Goal: Task Accomplishment & Management: Use online tool/utility

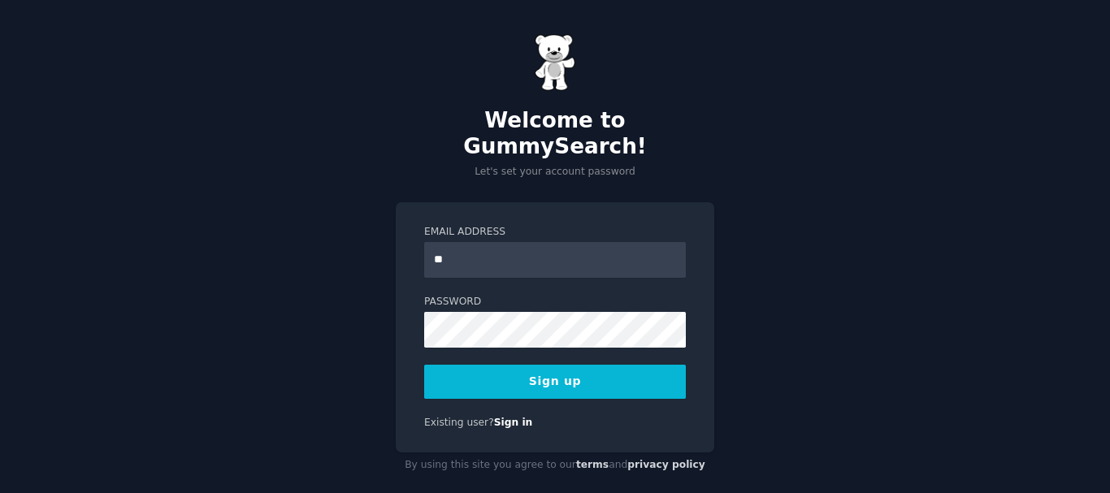
type input "**********"
click at [533, 365] on button "Sign up" at bounding box center [555, 382] width 262 height 34
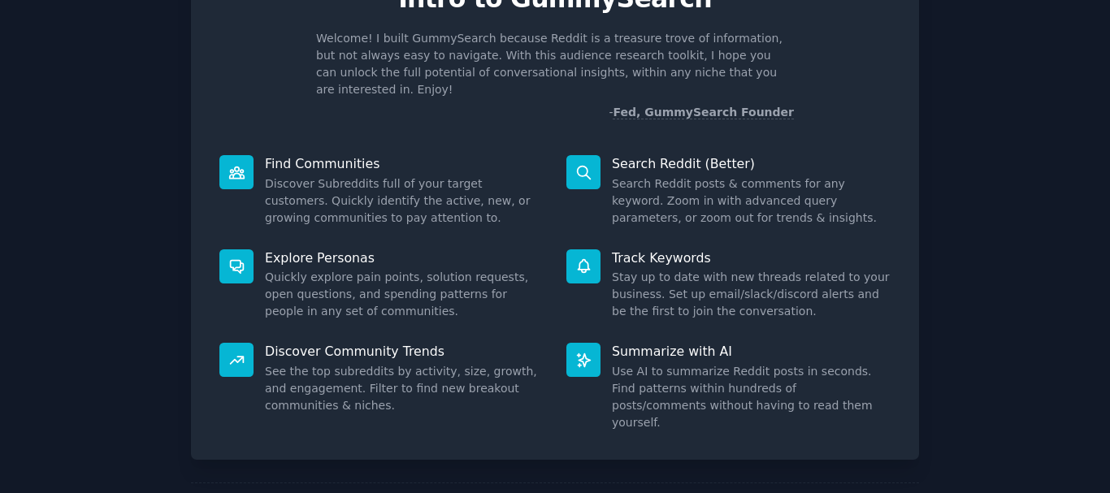
scroll to position [143, 0]
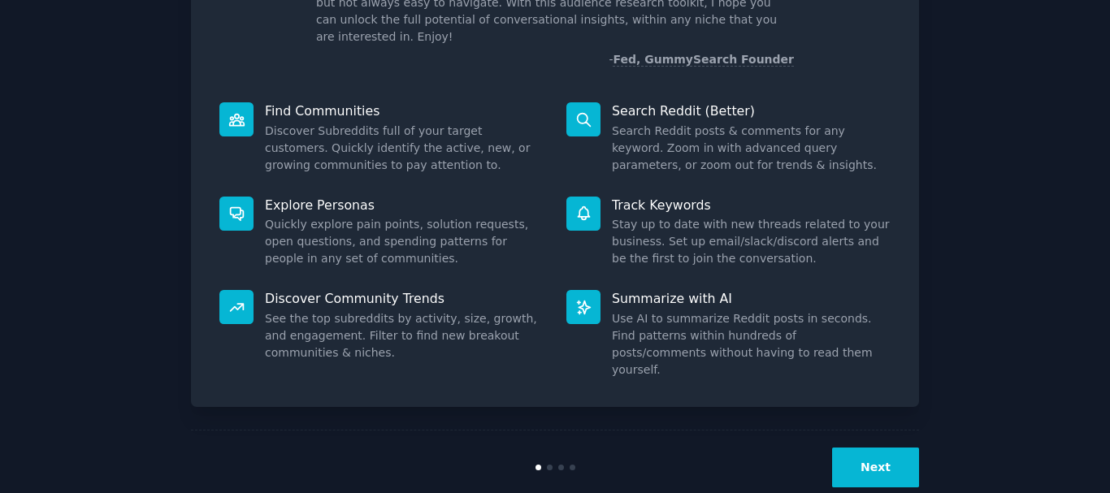
click at [888, 448] on button "Next" at bounding box center [875, 468] width 87 height 40
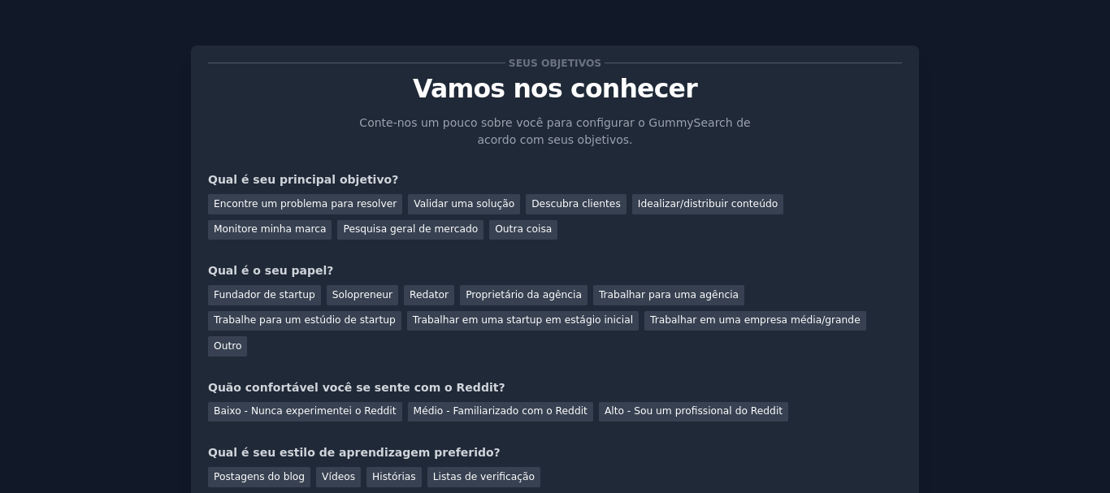
click at [1001, 143] on div "Seus objetivos Vamos nos conhecer [PERSON_NAME]-nos um pouco sobre você para co…" at bounding box center [555, 312] width 1065 height 579
click at [307, 202] on font "Encontre um problema para resolver" at bounding box center [305, 203] width 183 height 11
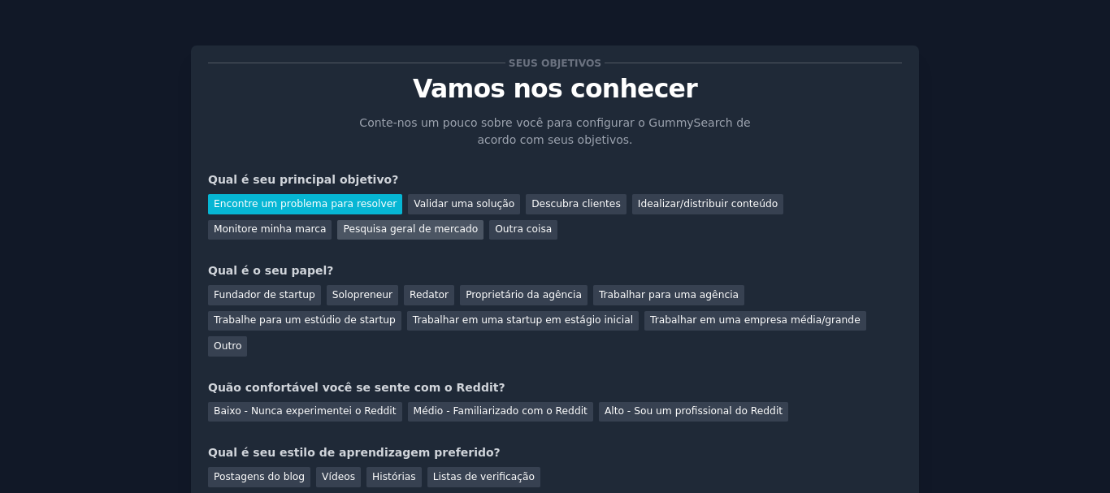
click at [343, 228] on font "Pesquisa geral de mercado" at bounding box center [410, 228] width 135 height 11
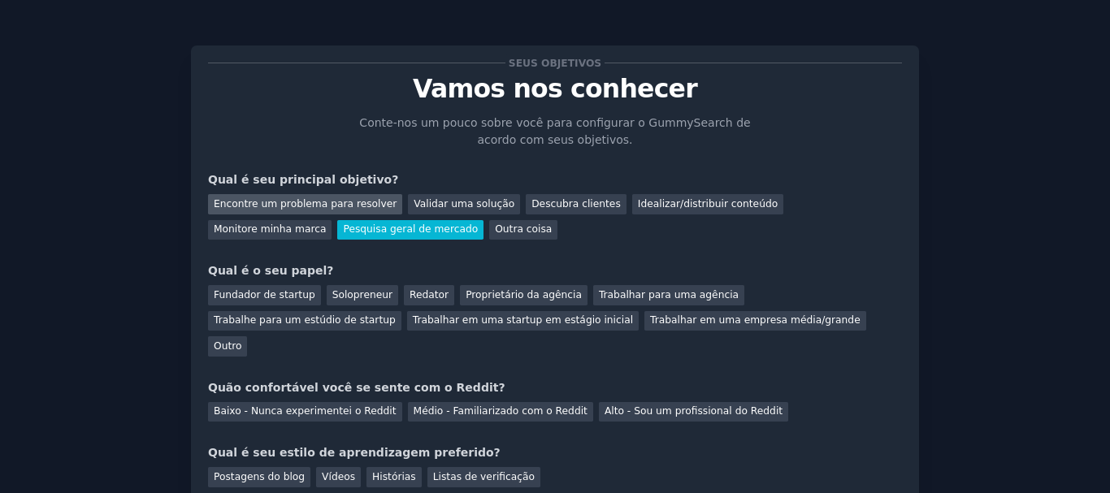
click at [285, 202] on font "Encontre um problema para resolver" at bounding box center [305, 203] width 183 height 11
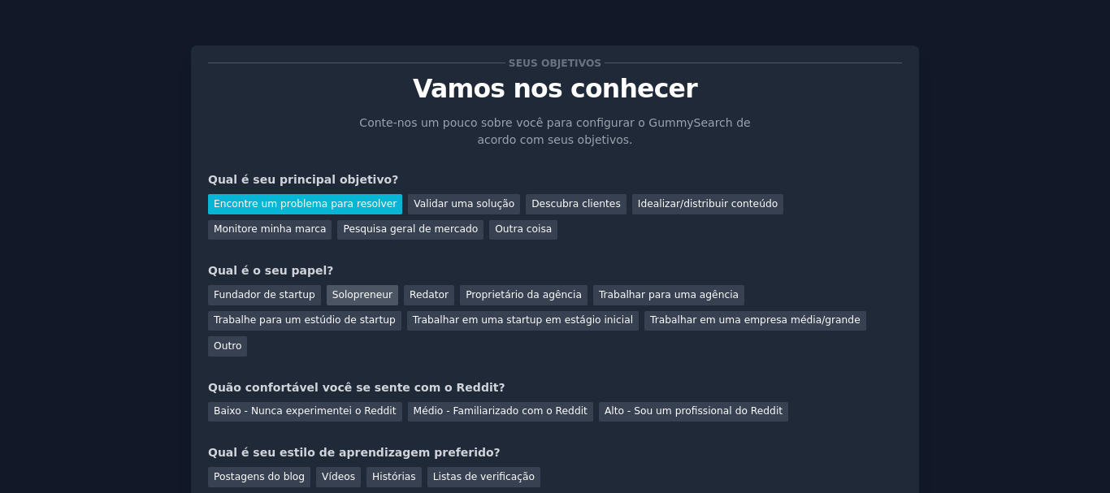
click at [345, 297] on font "Solopreneur" at bounding box center [362, 294] width 60 height 11
click at [480, 406] on font "Médio - Familiarizado com o Reddit" at bounding box center [501, 411] width 174 height 11
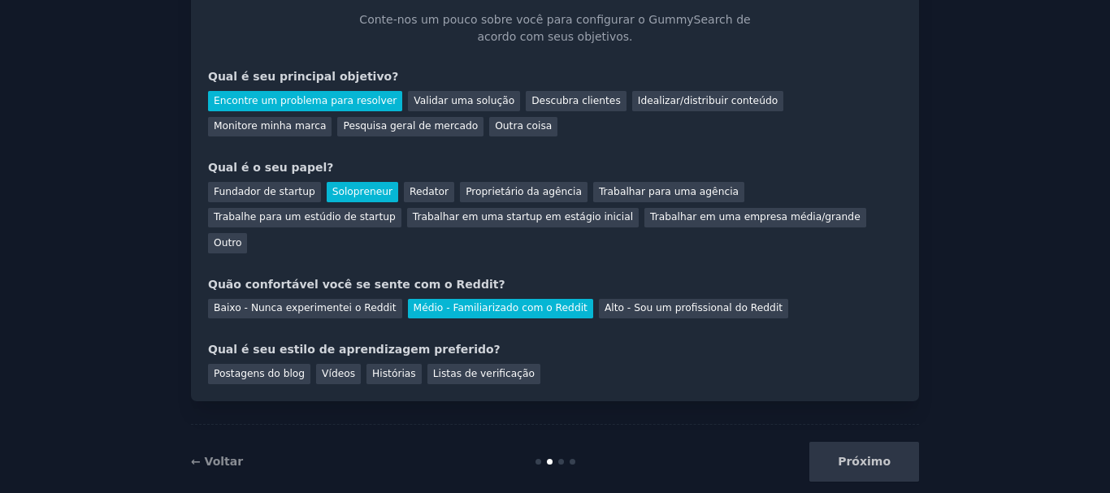
scroll to position [106, 0]
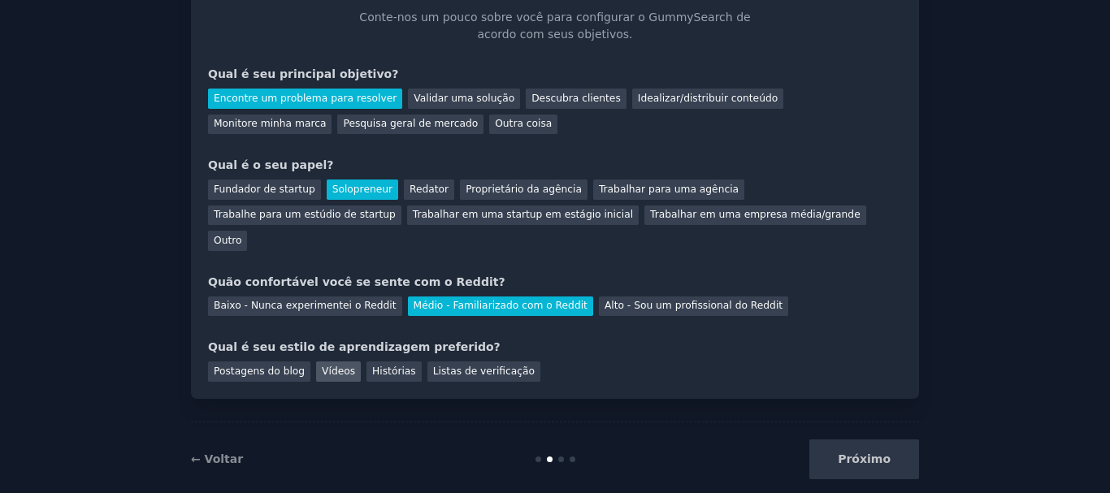
click at [322, 366] on font "Vídeos" at bounding box center [338, 371] width 33 height 11
click at [860, 453] on font "Próximo" at bounding box center [864, 459] width 53 height 13
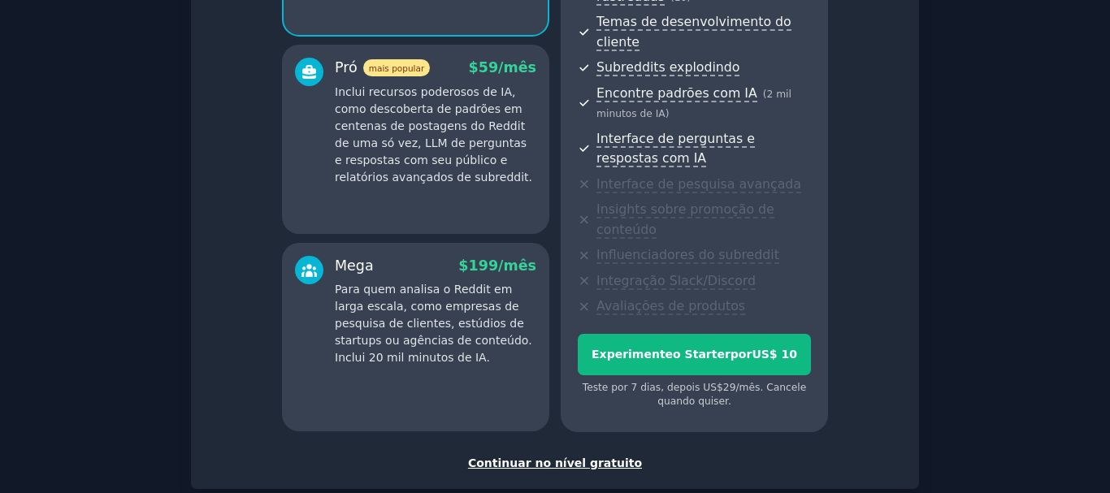
scroll to position [371, 0]
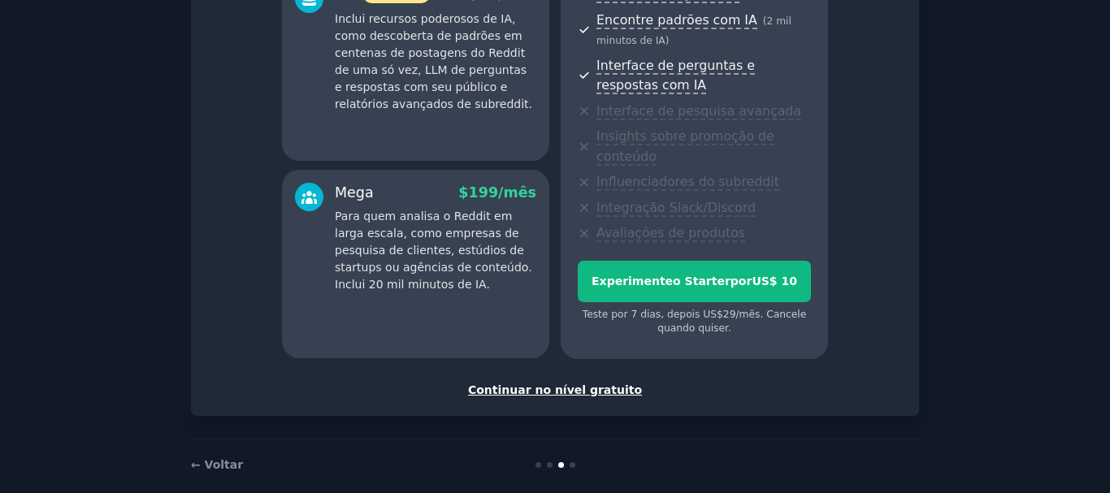
click at [584, 384] on font "Continuar no nível gratuito" at bounding box center [555, 390] width 174 height 13
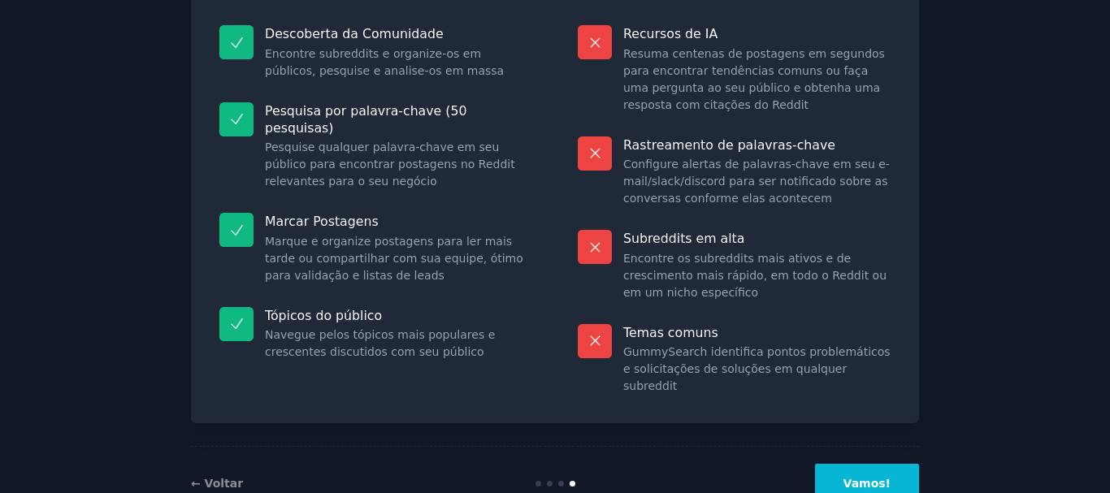
scroll to position [208, 0]
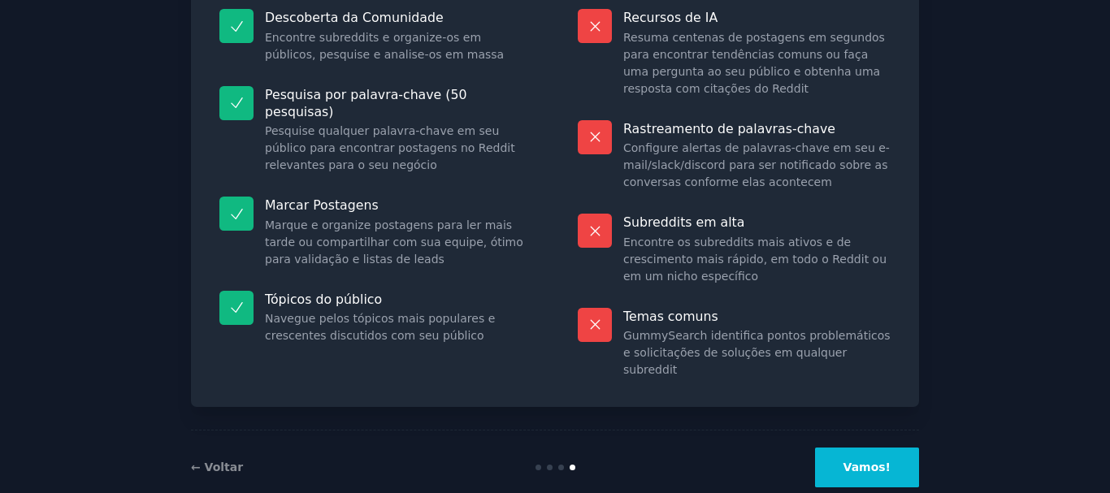
click at [870, 461] on font "Vamos!" at bounding box center [867, 467] width 47 height 13
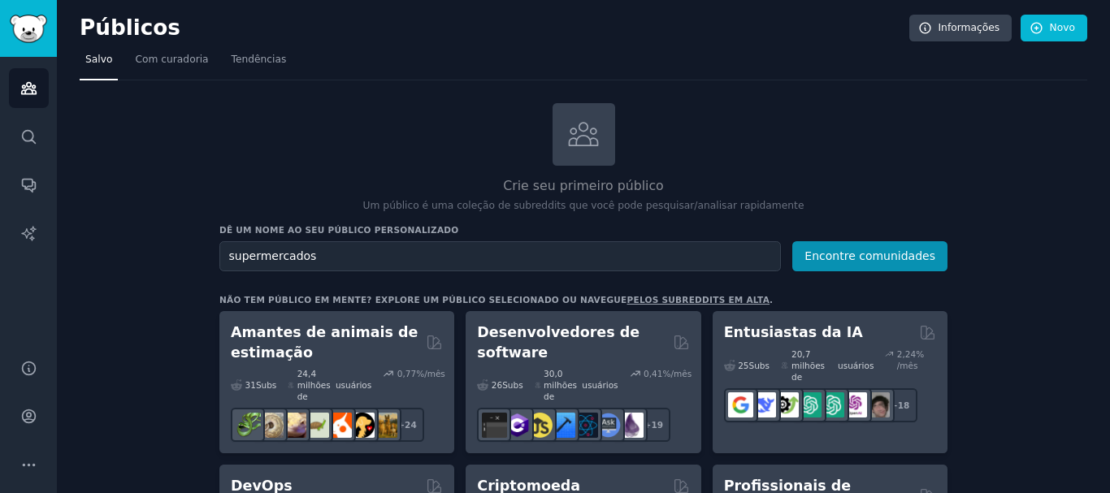
click at [792, 241] on button "Encontre comunidades" at bounding box center [869, 256] width 155 height 30
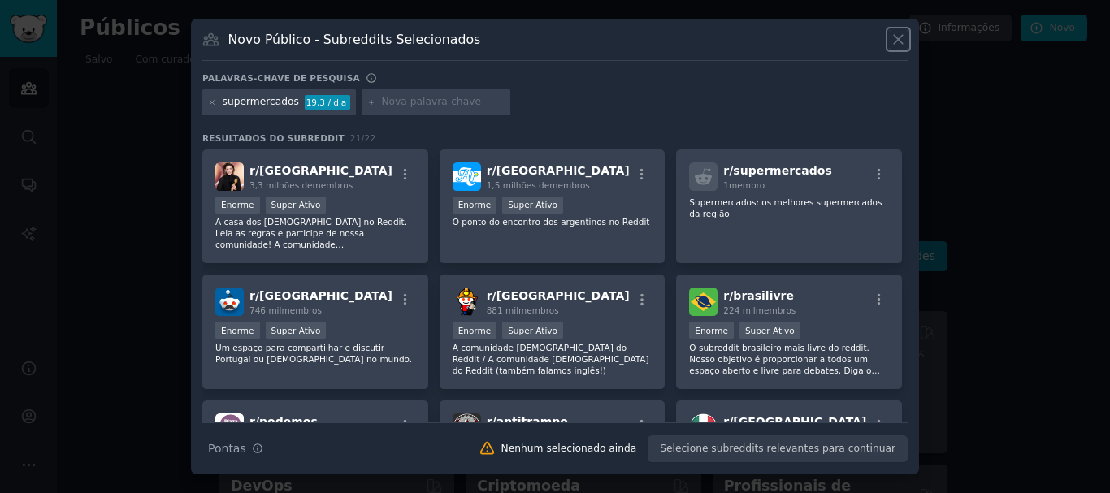
click at [902, 31] on icon at bounding box center [898, 39] width 17 height 17
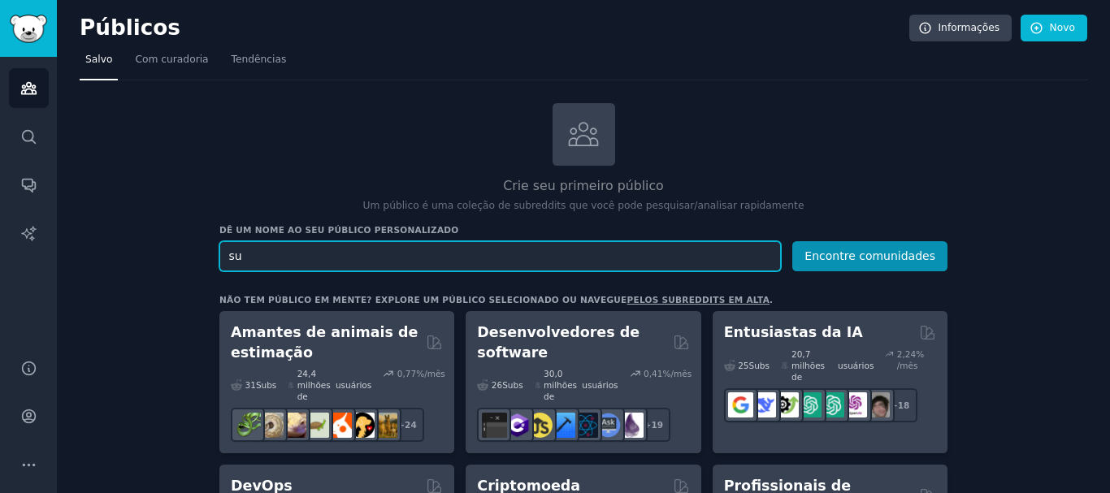
type input "s"
type input "transportes"
click at [792, 241] on button "Encontre comunidades" at bounding box center [869, 256] width 155 height 30
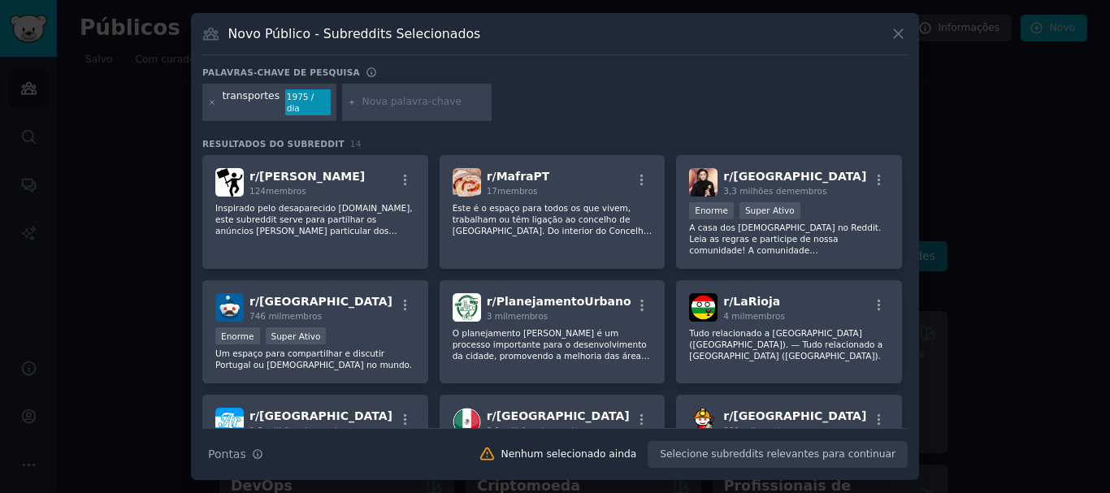
click at [893, 37] on icon at bounding box center [898, 33] width 17 height 17
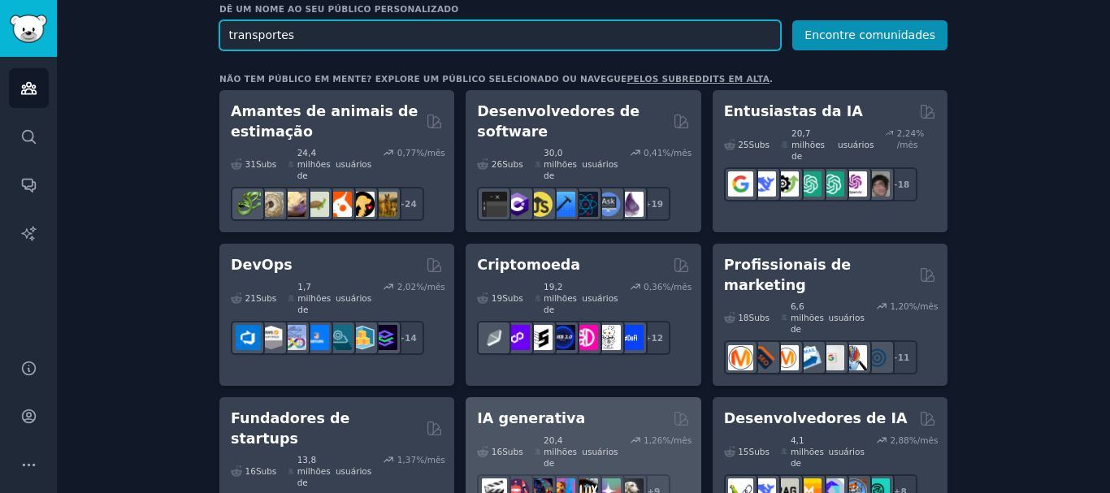
scroll to position [406, 0]
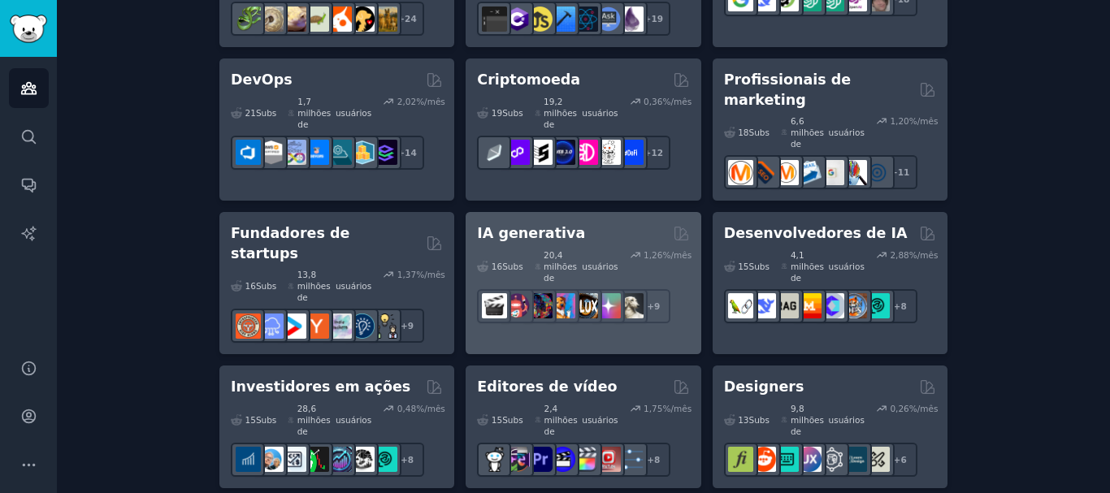
click at [591, 223] on div "IA generativa" at bounding box center [583, 233] width 212 height 20
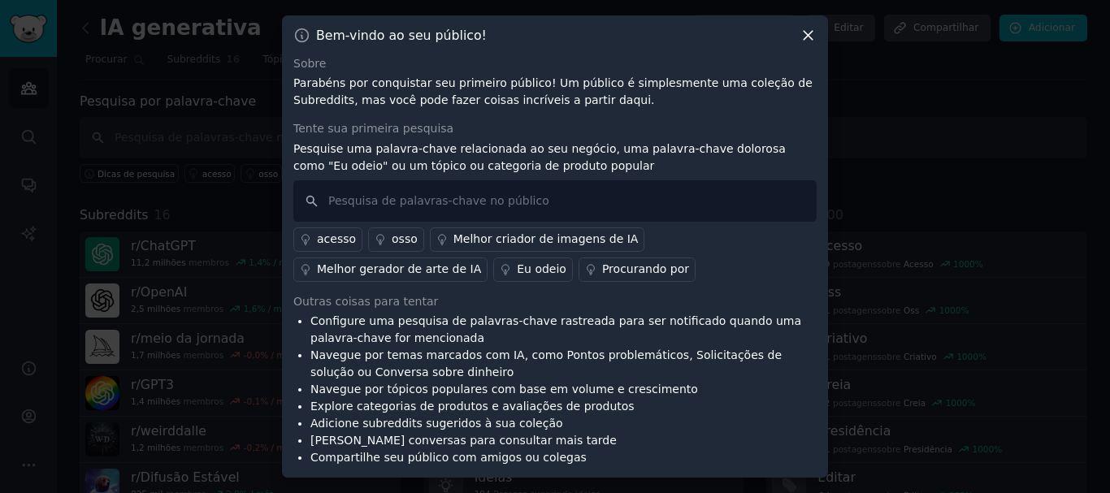
click at [602, 263] on font "Procurando por" at bounding box center [645, 269] width 87 height 13
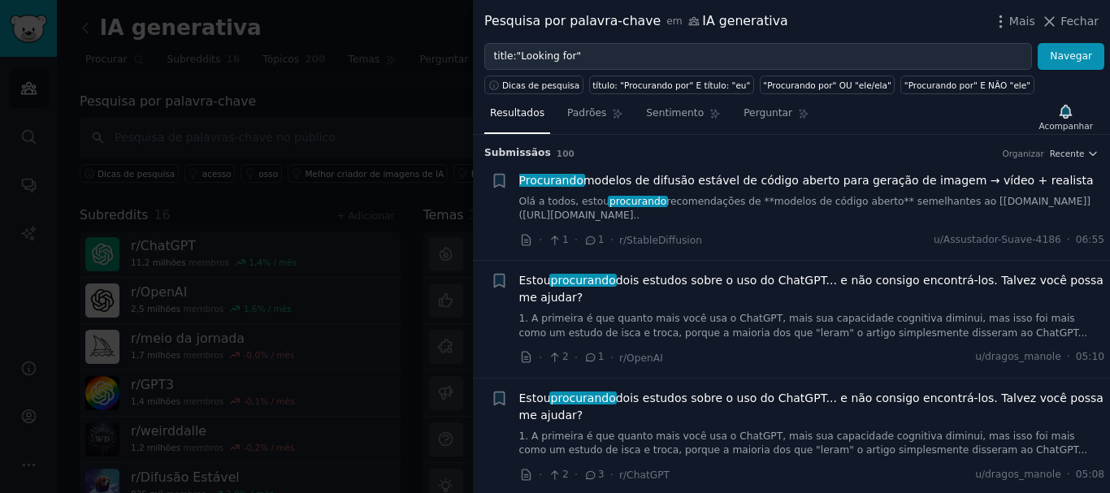
click at [1080, 11] on div "Pesquisa por palavra-chave em IA generativa Mais Fechar" at bounding box center [791, 21] width 637 height 43
click at [1066, 20] on font "Fechar" at bounding box center [1080, 21] width 38 height 13
click at [1049, 24] on font "Adicionar" at bounding box center [1052, 27] width 46 height 11
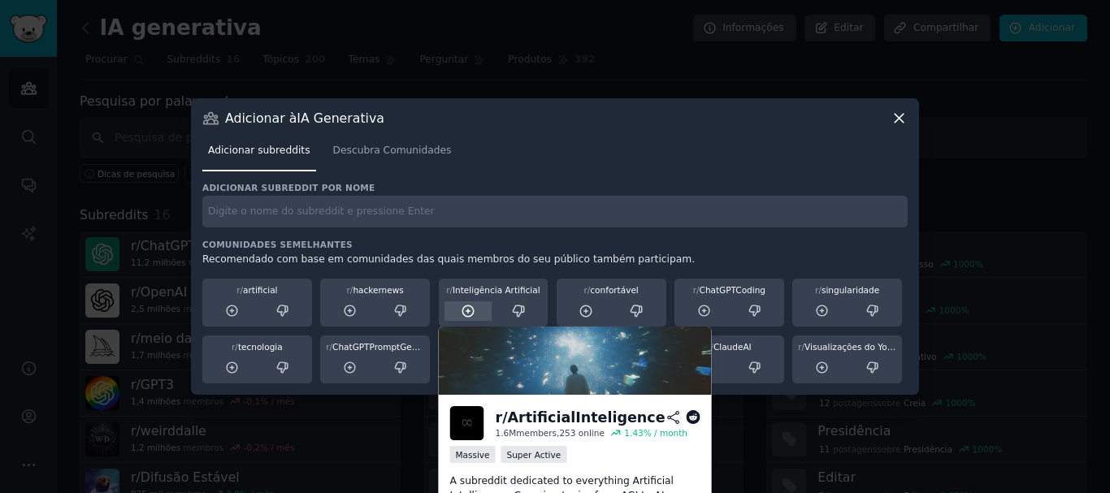
click at [469, 309] on icon at bounding box center [468, 311] width 15 height 15
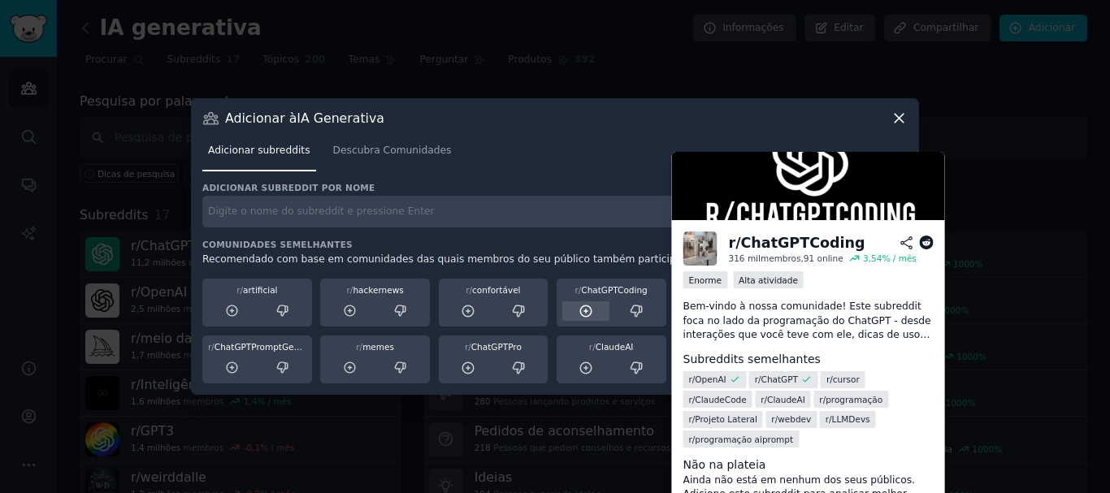
click at [588, 316] on icon at bounding box center [586, 311] width 11 height 11
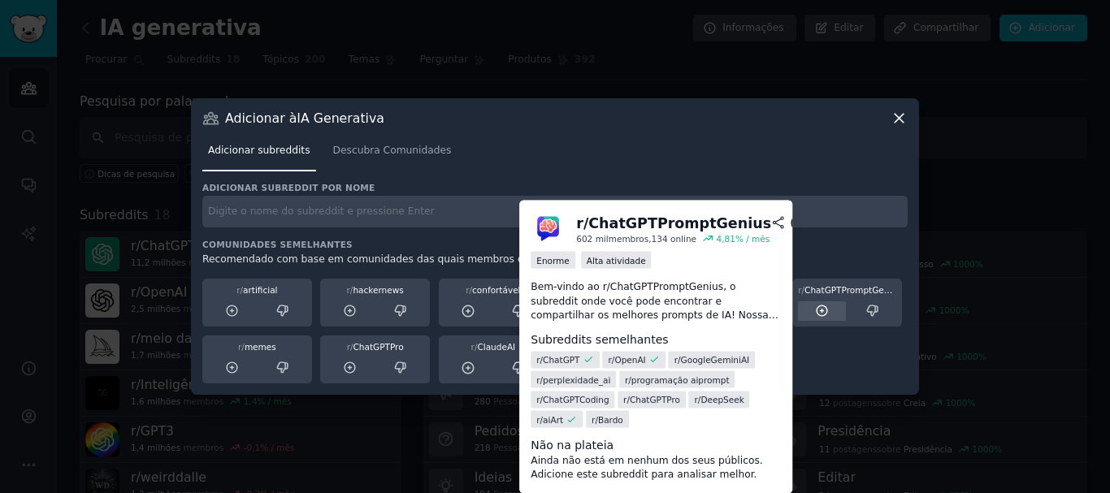
click at [818, 313] on icon at bounding box center [822, 311] width 15 height 15
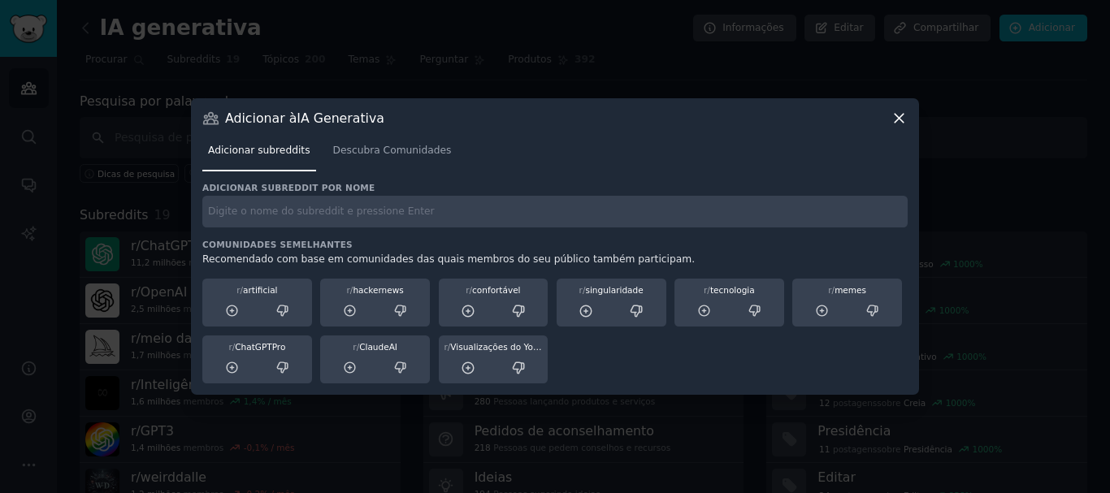
click at [895, 120] on icon at bounding box center [899, 118] width 17 height 17
